Goal: Information Seeking & Learning: Find contact information

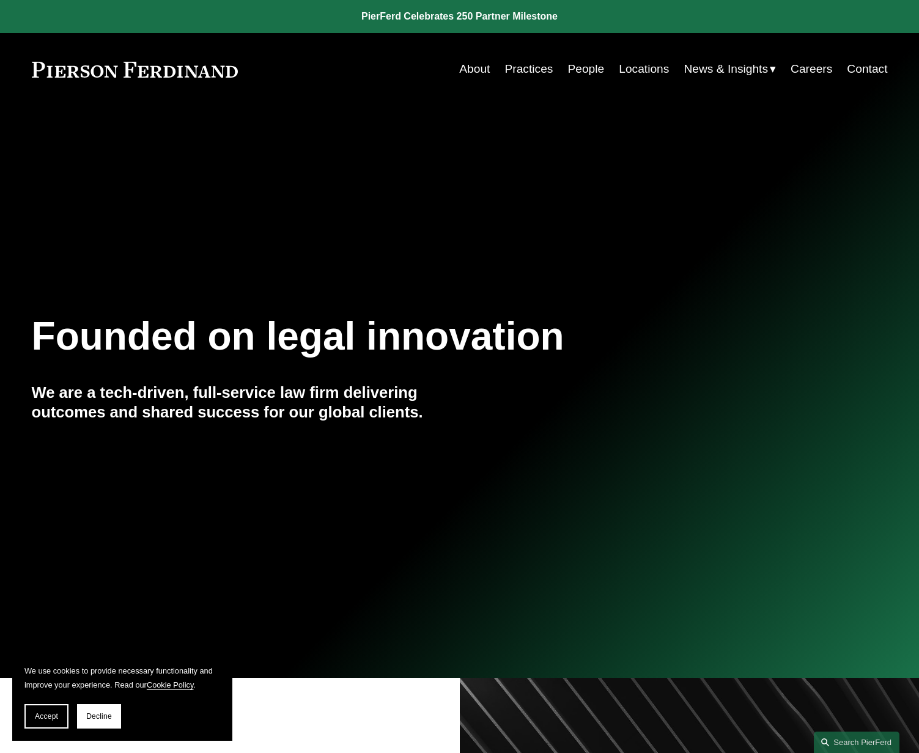
click at [642, 68] on link "Locations" at bounding box center [643, 68] width 50 height 23
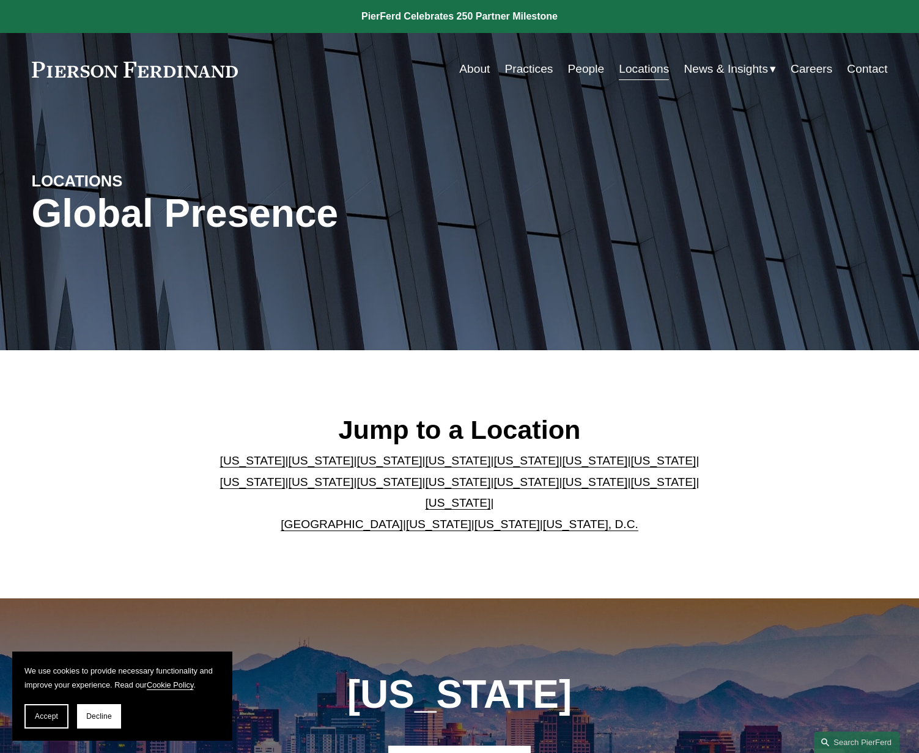
click at [425, 488] on link "New York" at bounding box center [457, 481] width 65 height 13
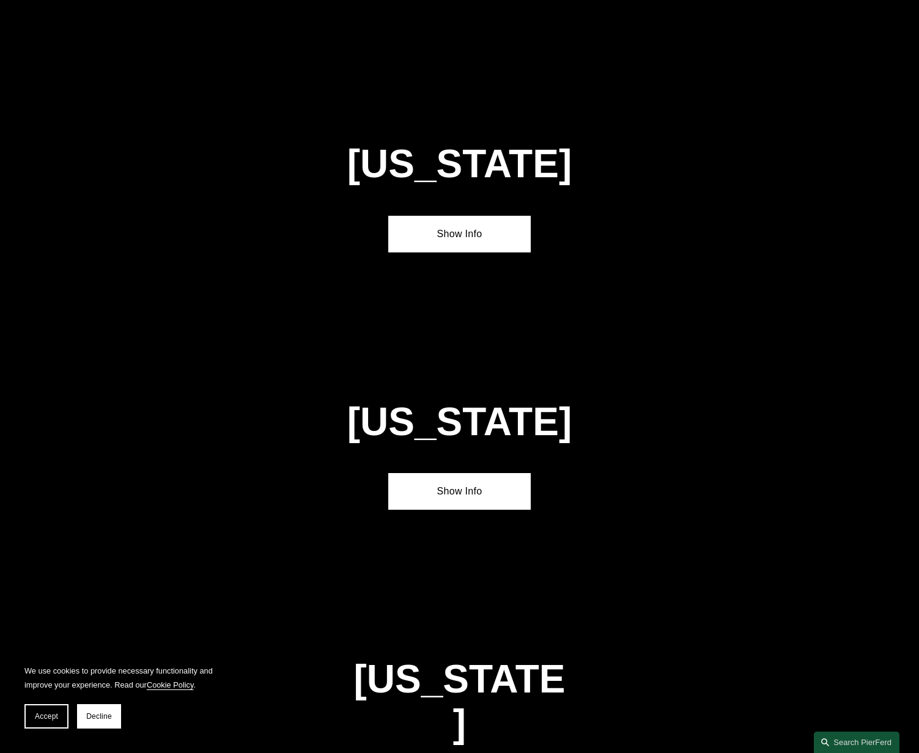
scroll to position [3174, 0]
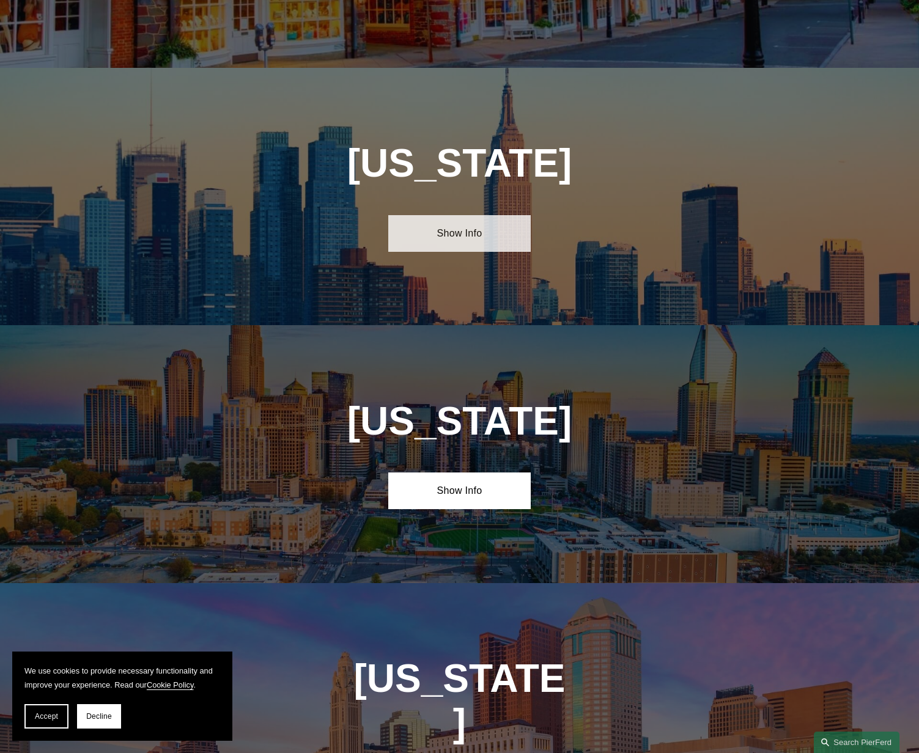
click at [496, 215] on link "Show Info" at bounding box center [459, 233] width 142 height 37
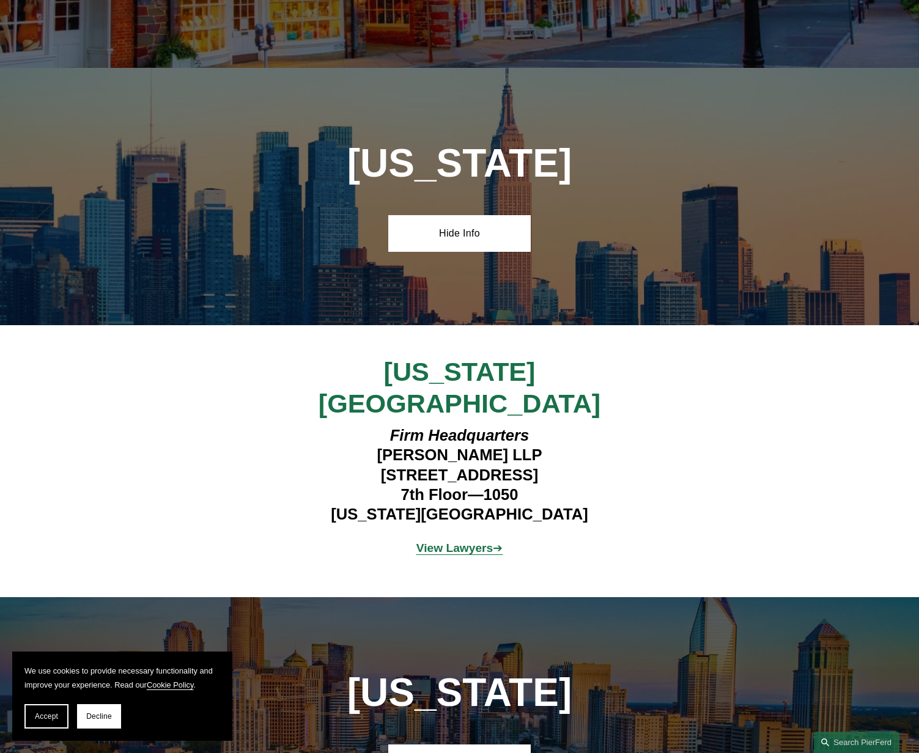
drag, startPoint x: 353, startPoint y: 380, endPoint x: 625, endPoint y: 383, distance: 271.4
click at [625, 425] on h4 "Firm Headquarters Pierson Ferdinand LLP 1270 Avenue of the Americas 7th Floor—1…" at bounding box center [459, 474] width 356 height 99
drag, startPoint x: 475, startPoint y: 457, endPoint x: 650, endPoint y: 370, distance: 195.7
click at [475, 541] on strong "View Lawyers" at bounding box center [454, 547] width 77 height 13
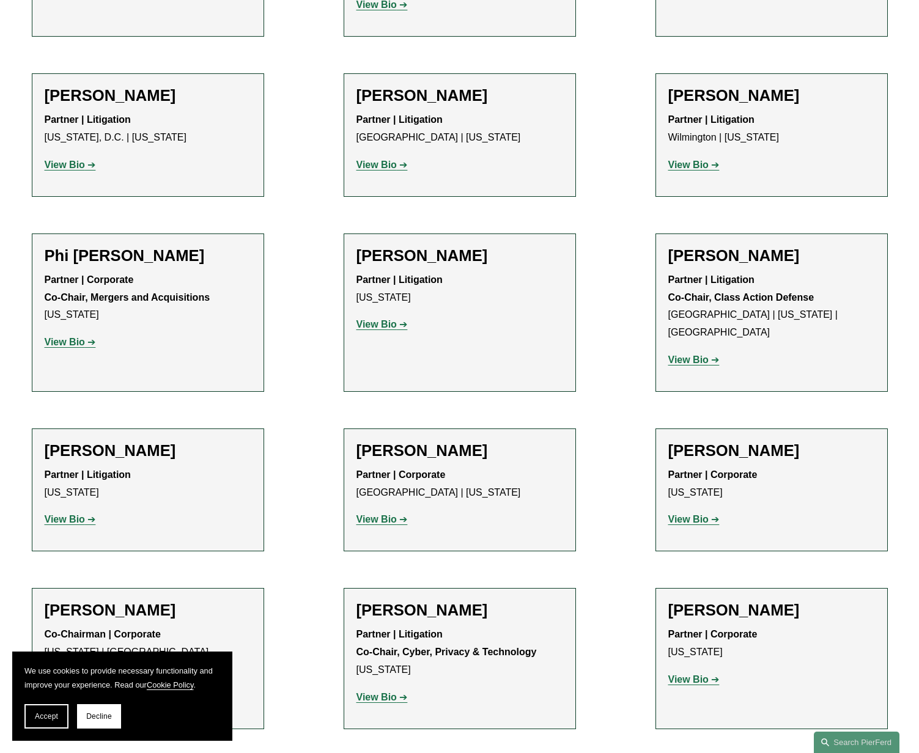
scroll to position [3300, 0]
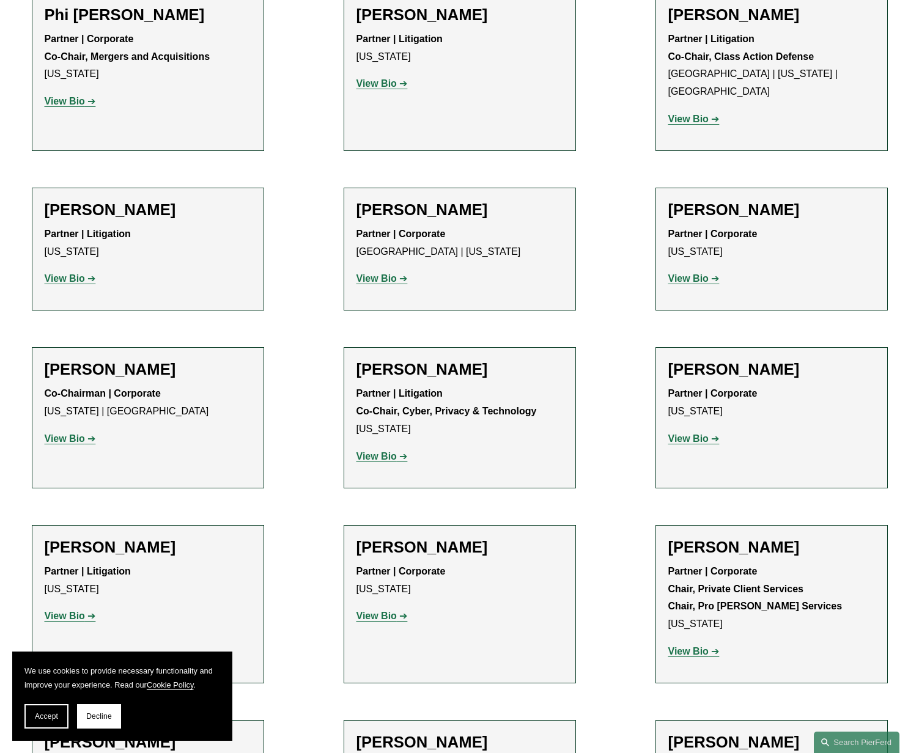
click at [394, 611] on strong "View Bio" at bounding box center [376, 616] width 40 height 10
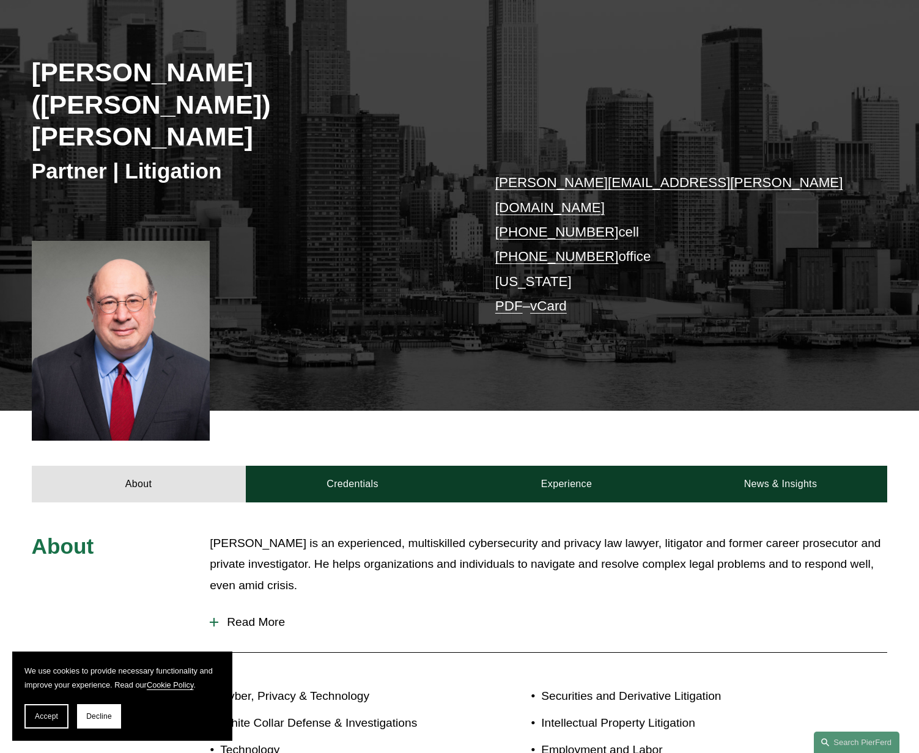
scroll to position [367, 0]
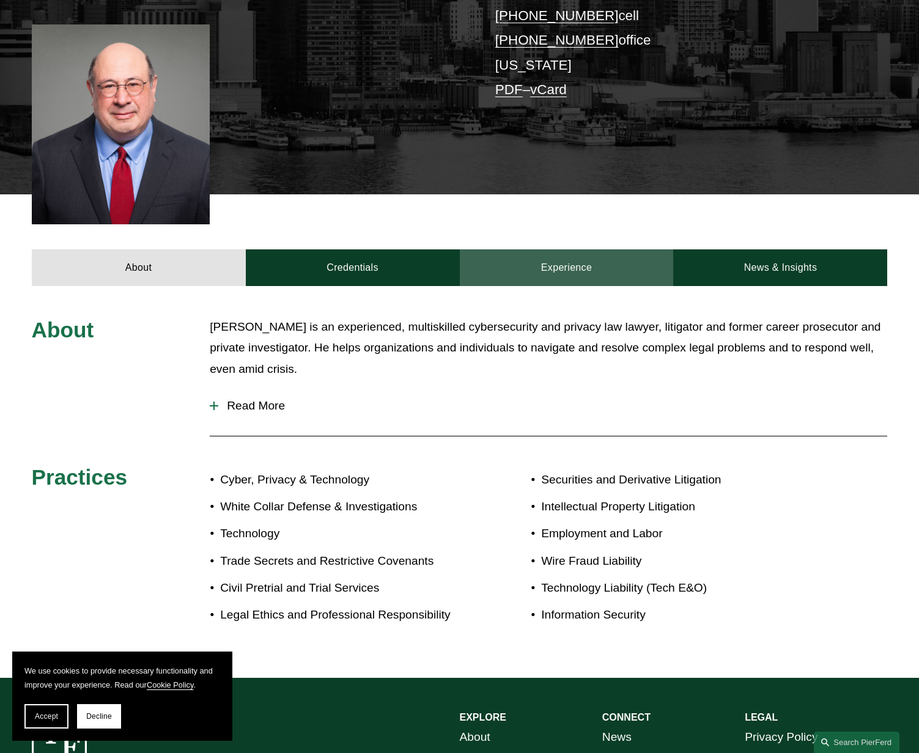
click at [557, 249] on link "Experience" at bounding box center [567, 267] width 214 height 37
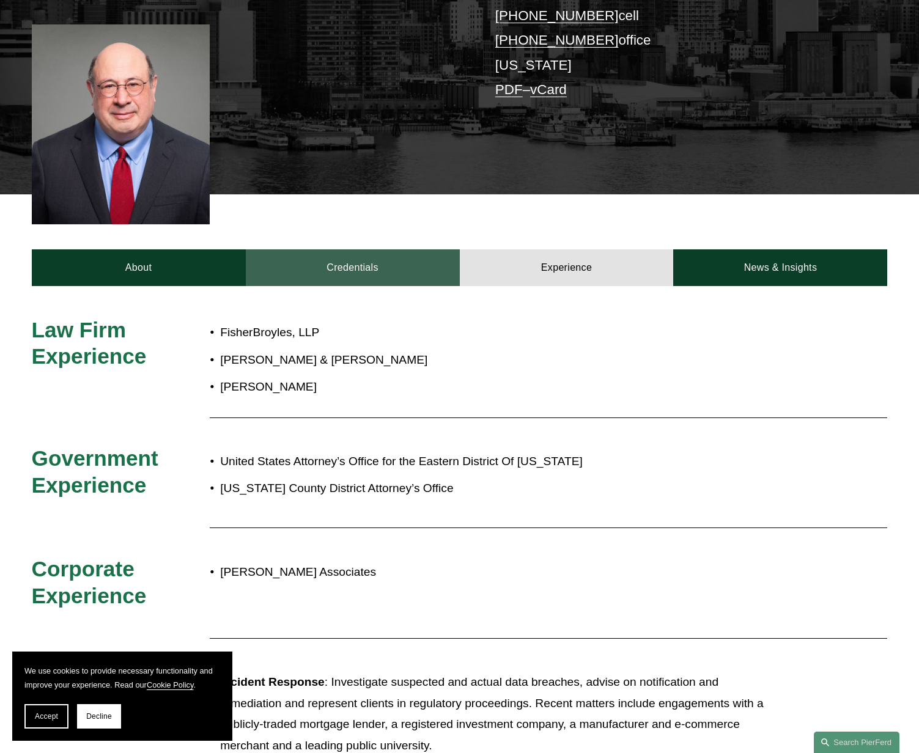
click at [399, 249] on link "Credentials" at bounding box center [353, 267] width 214 height 37
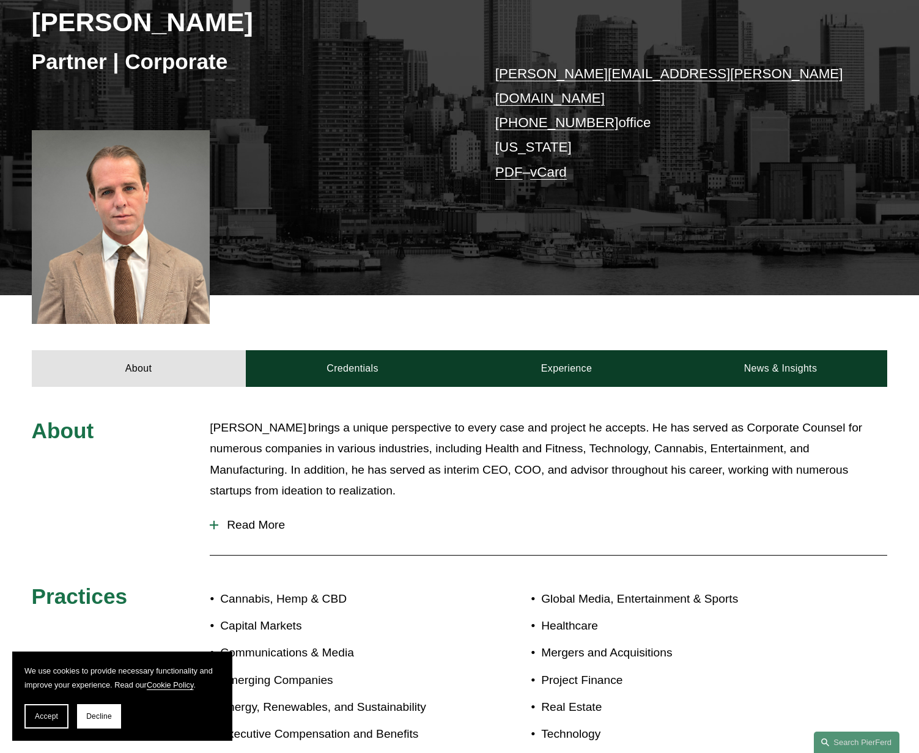
scroll to position [367, 0]
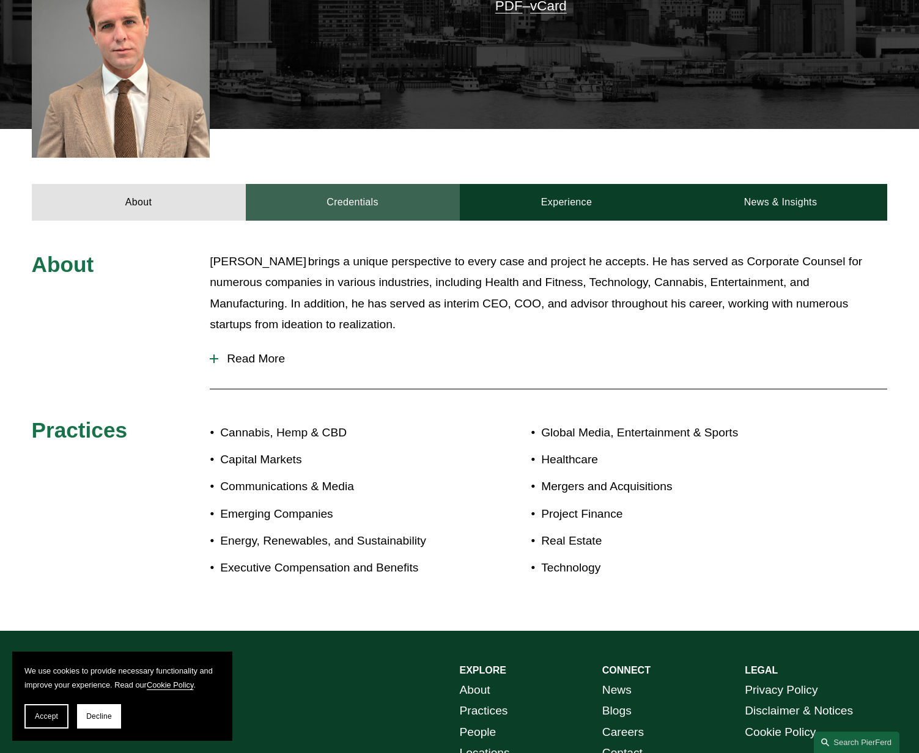
click at [360, 197] on link "Credentials" at bounding box center [353, 202] width 214 height 37
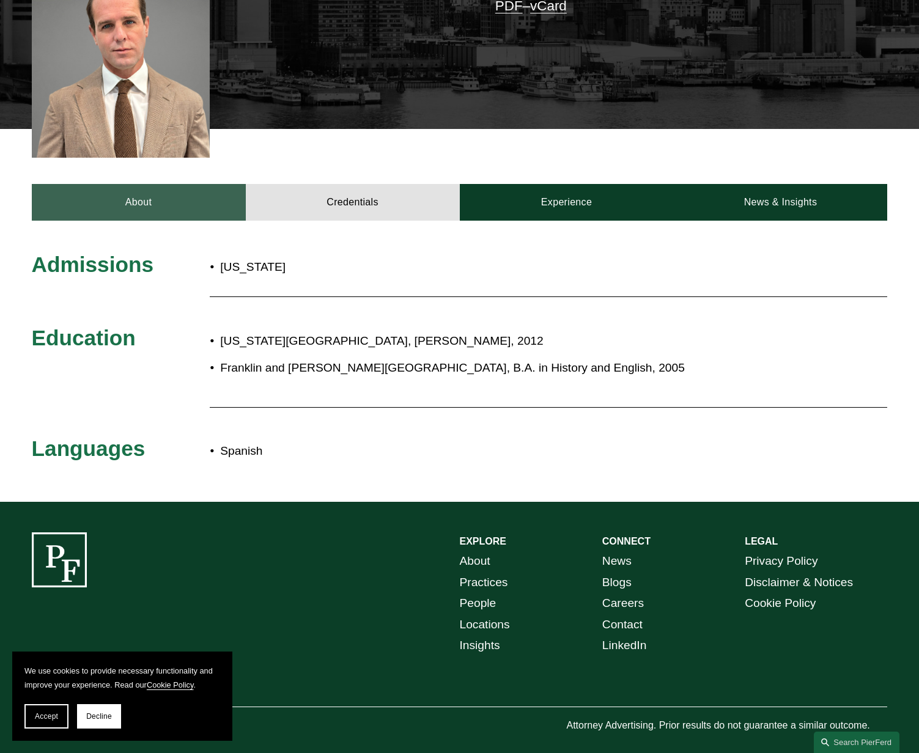
click at [131, 195] on link "About" at bounding box center [139, 202] width 214 height 37
